Goal: Understand process/instructions: Learn how to perform a task or action

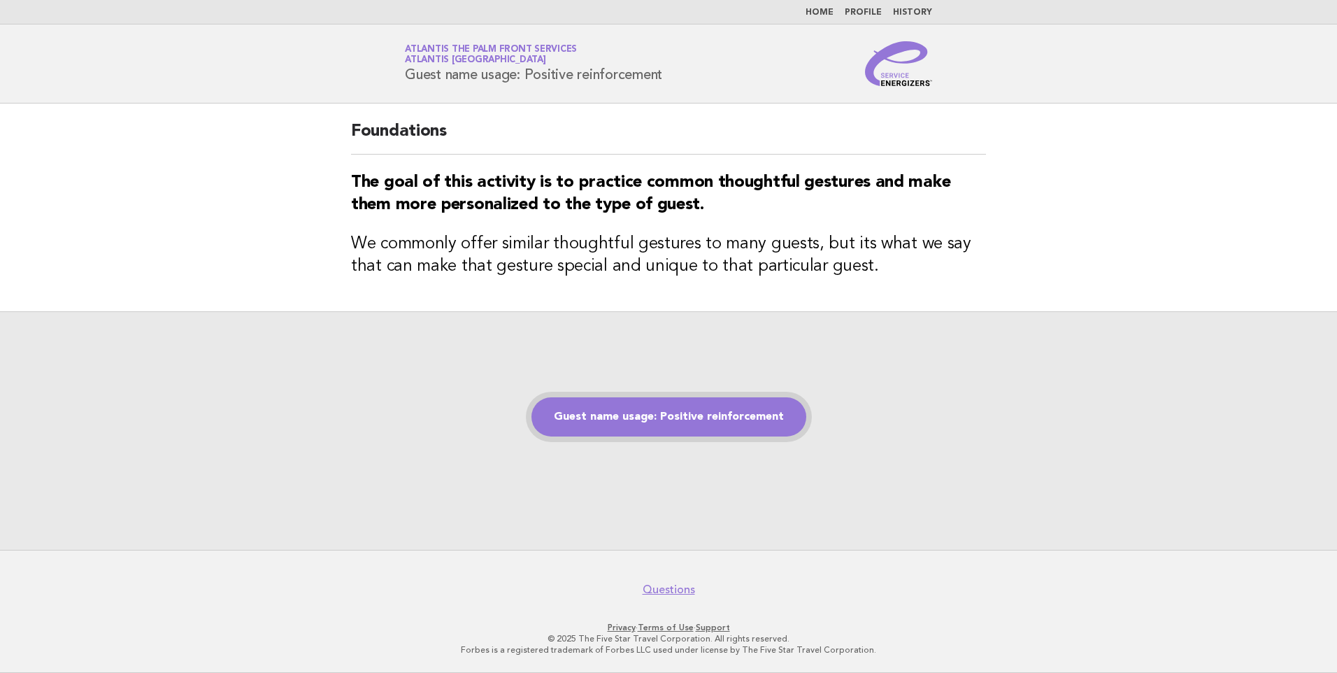
click at [671, 414] on link "Guest name usage: Positive reinforcement" at bounding box center [669, 416] width 275 height 39
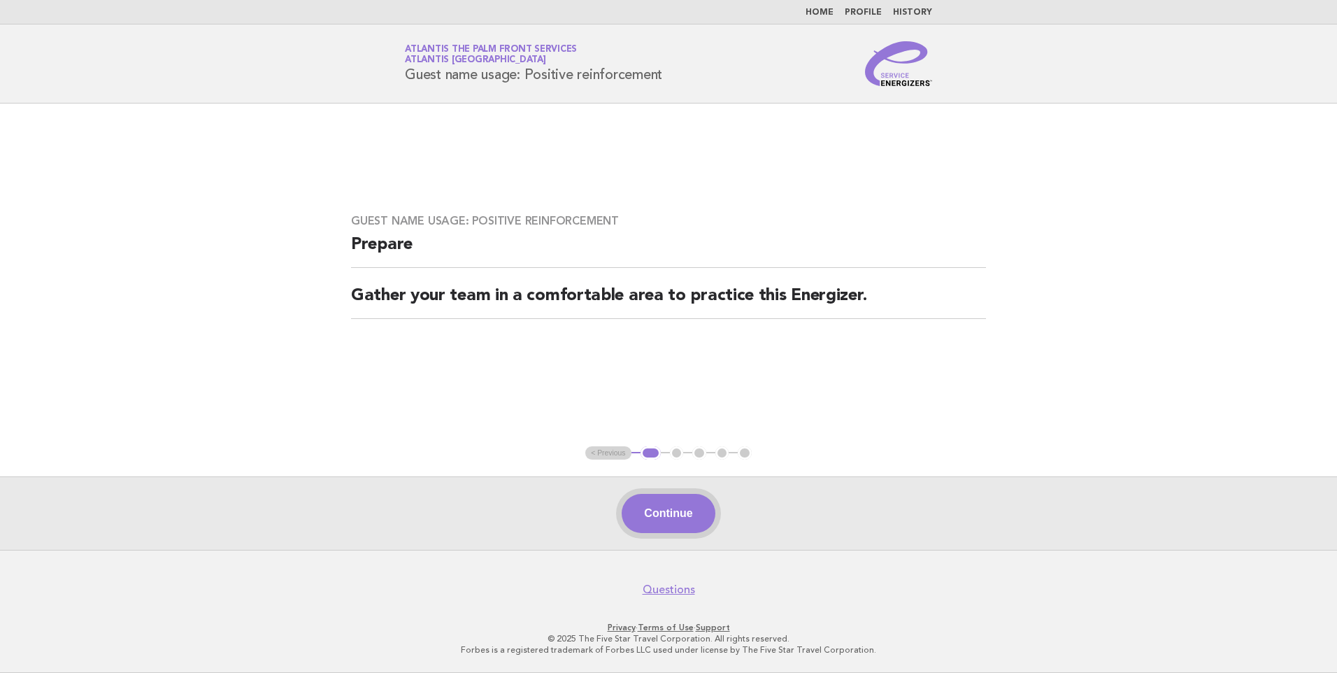
click at [655, 505] on button "Continue" at bounding box center [668, 513] width 93 height 39
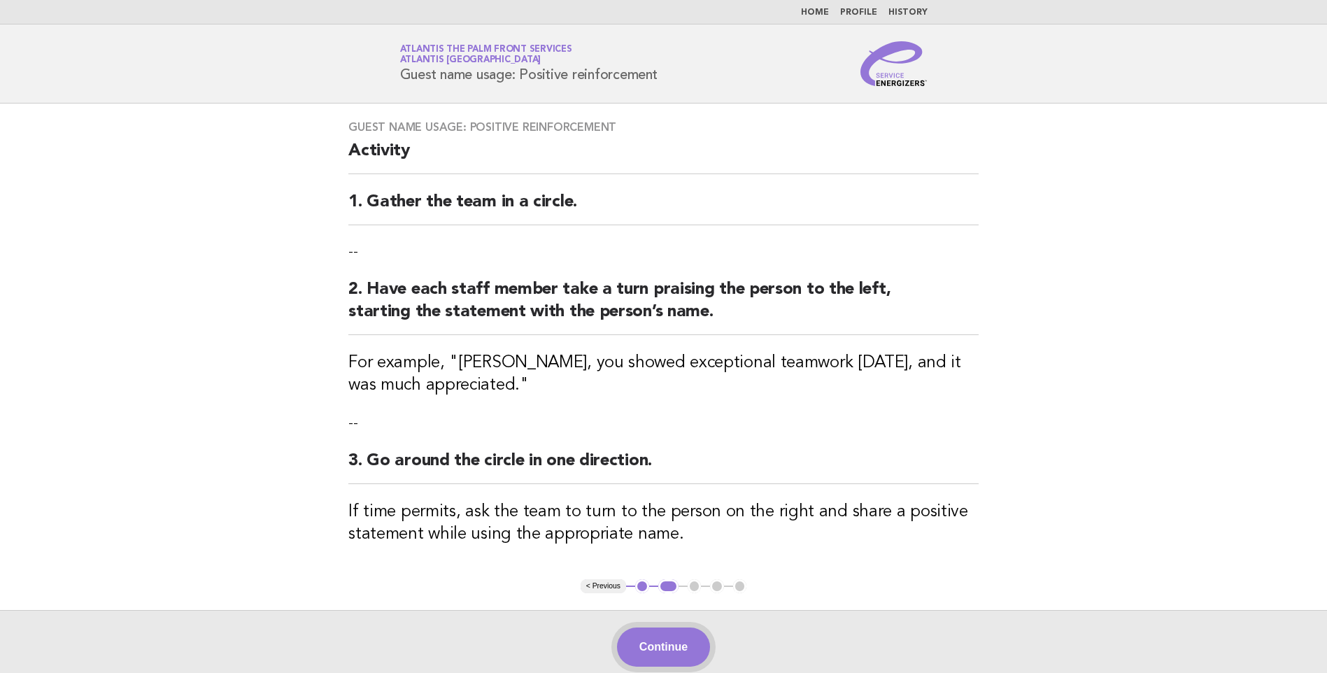
click at [694, 648] on button "Continue" at bounding box center [663, 646] width 93 height 39
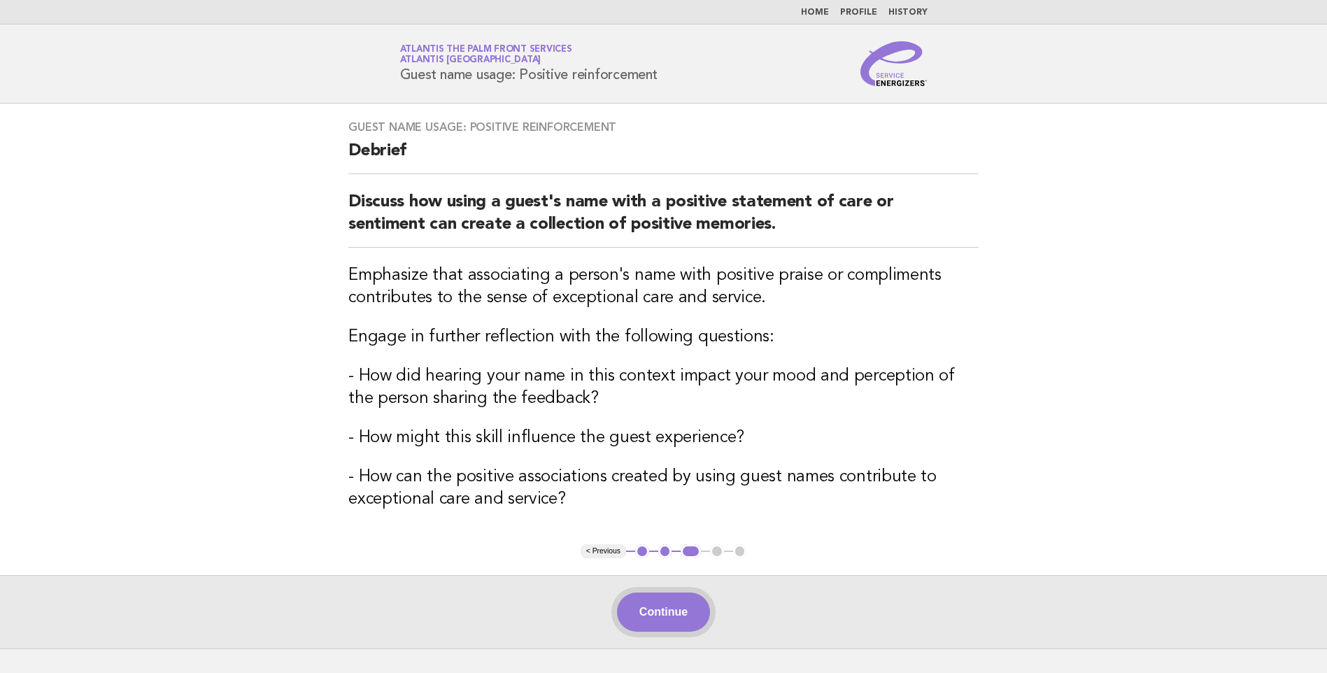
click at [649, 611] on button "Continue" at bounding box center [663, 611] width 93 height 39
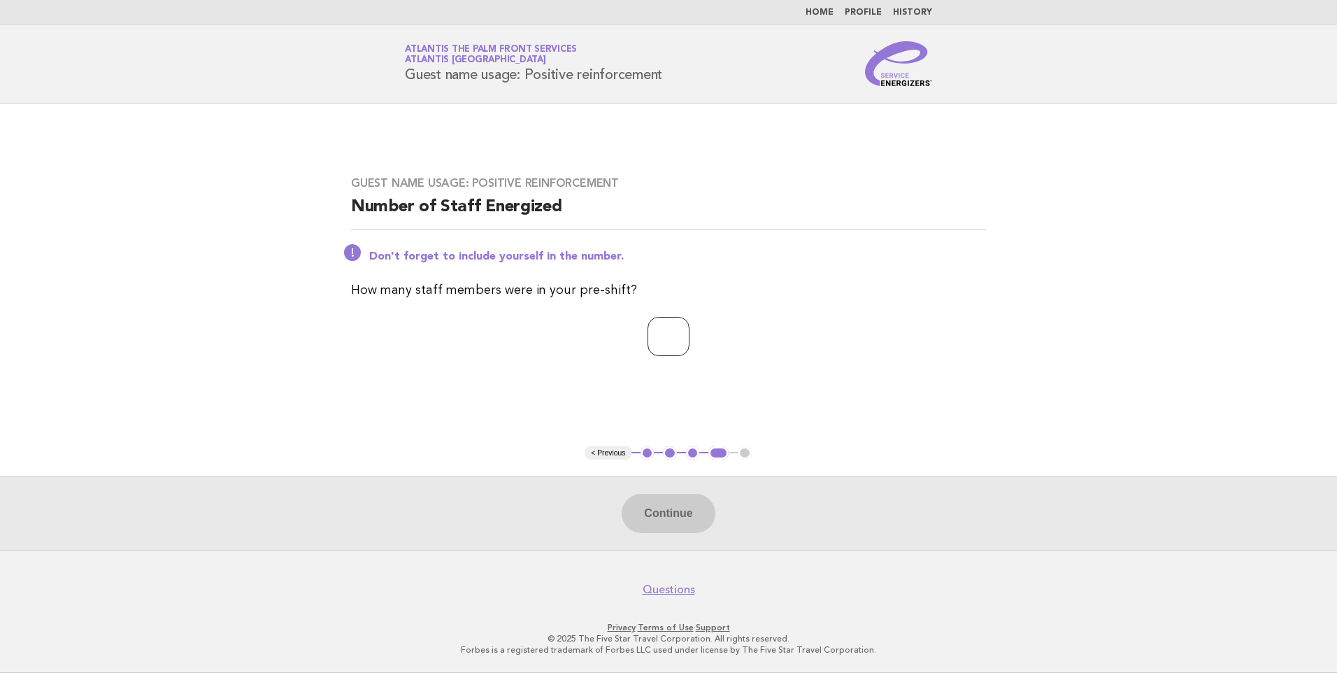
click at [665, 333] on input "number" at bounding box center [669, 336] width 42 height 39
type input "*"
click at [688, 512] on button "Continue" at bounding box center [668, 513] width 93 height 39
